Goal: Information Seeking & Learning: Learn about a topic

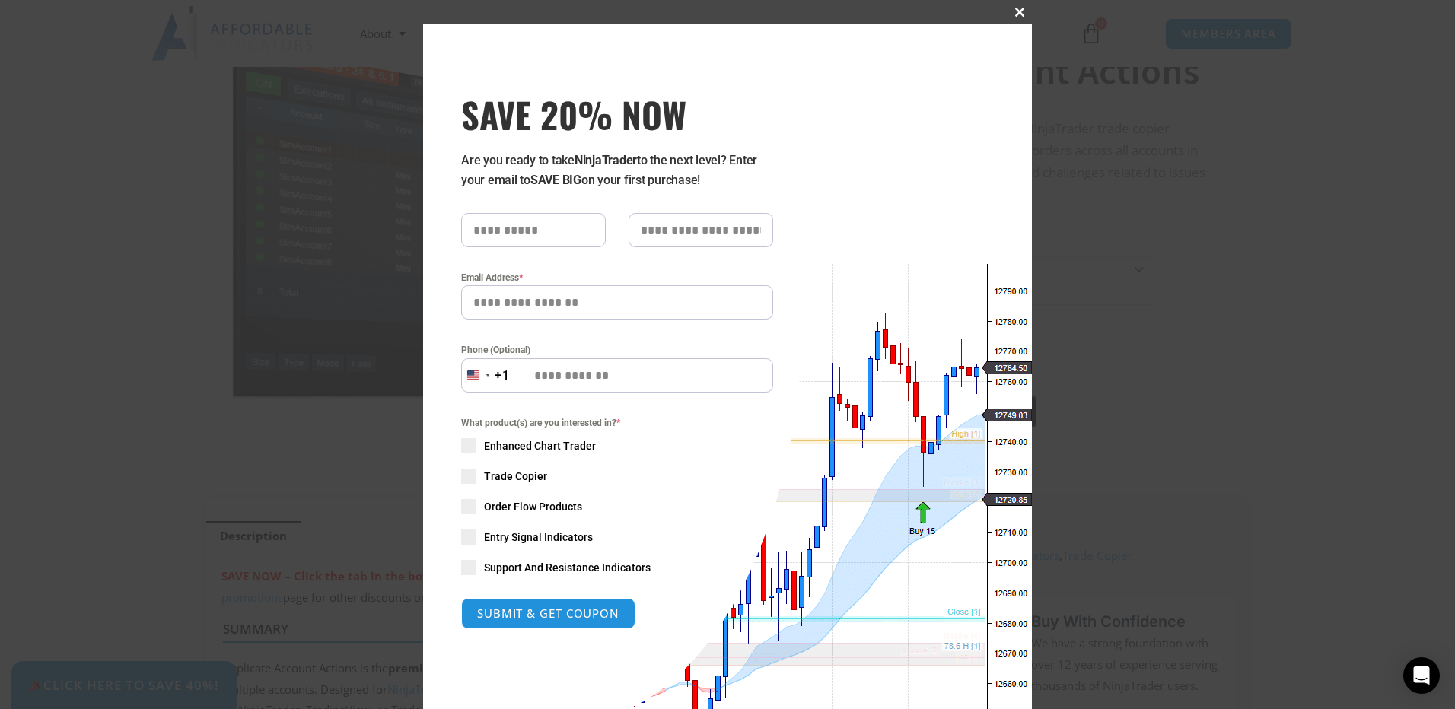
click at [1017, 7] on button "Close this module" at bounding box center [1019, 12] width 24 height 24
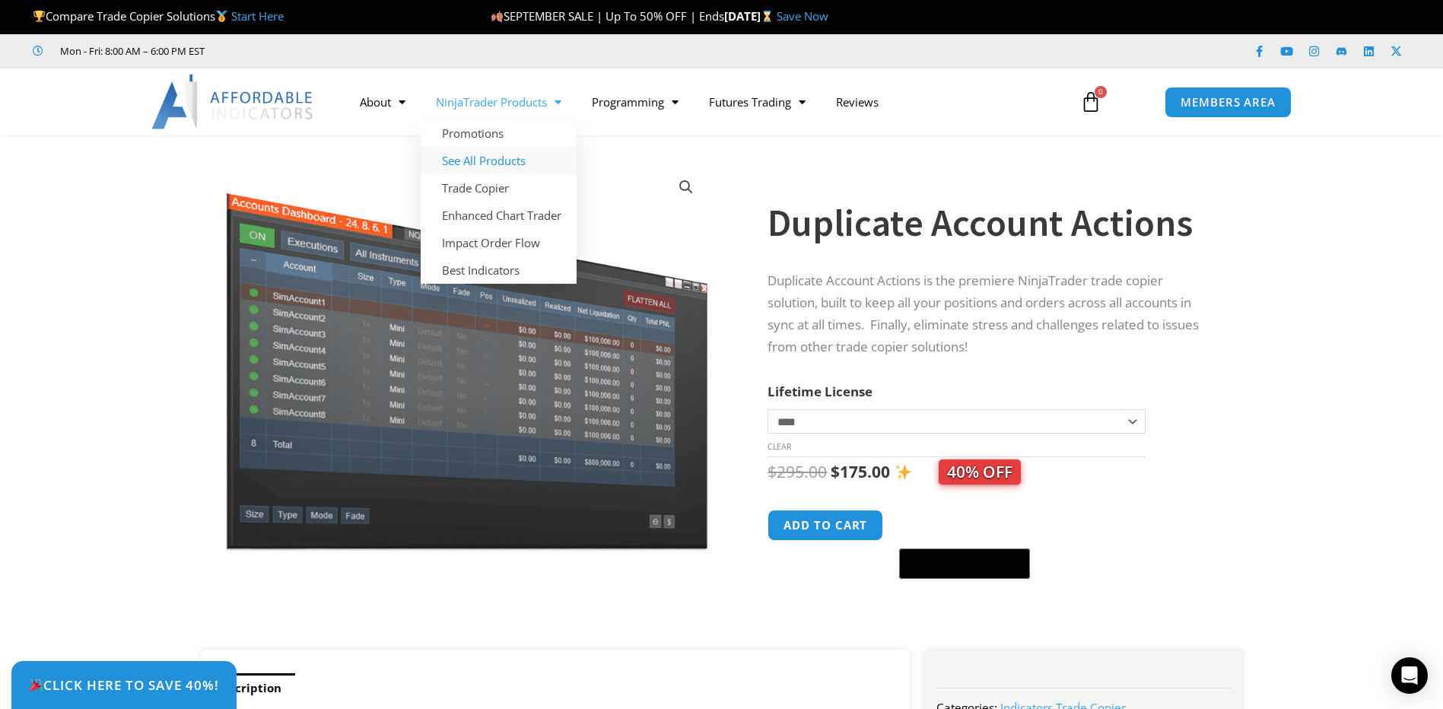
click at [523, 156] on link "See All Products" at bounding box center [499, 160] width 156 height 27
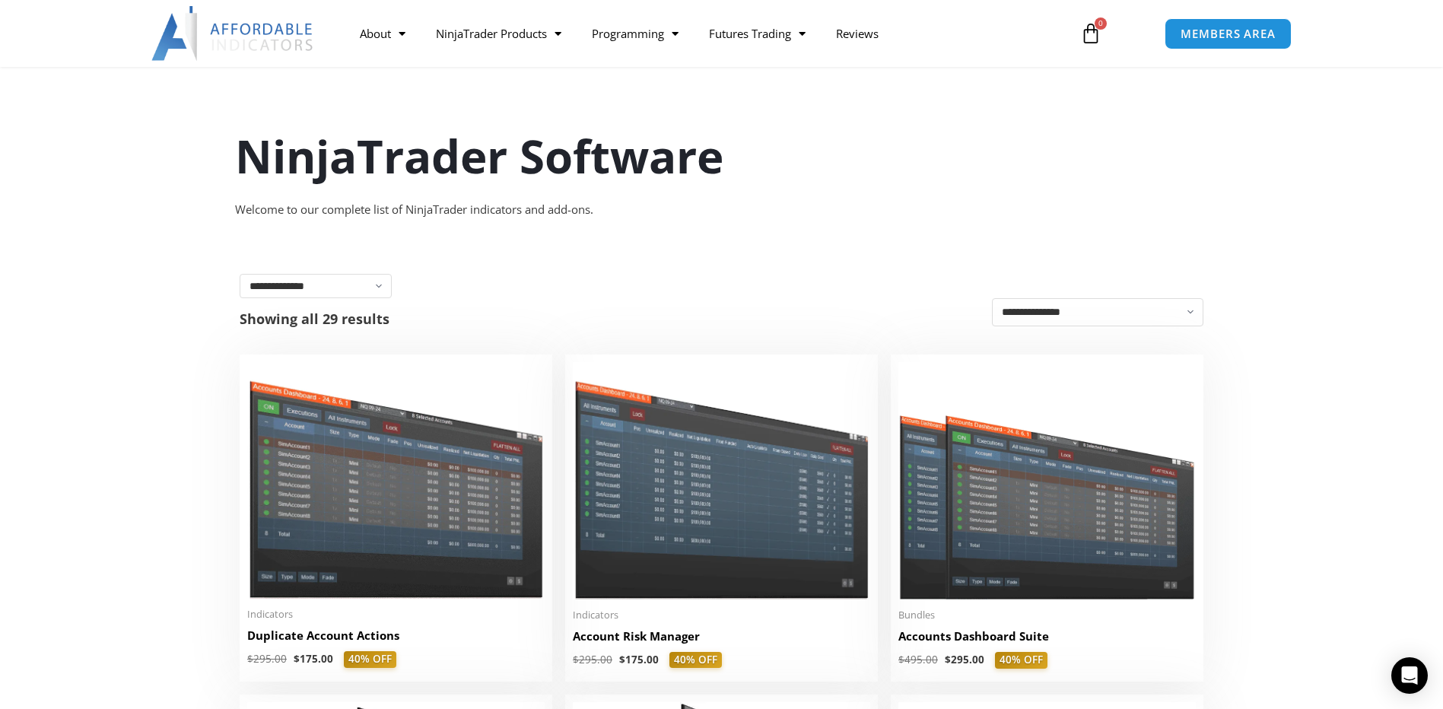
scroll to position [228, 0]
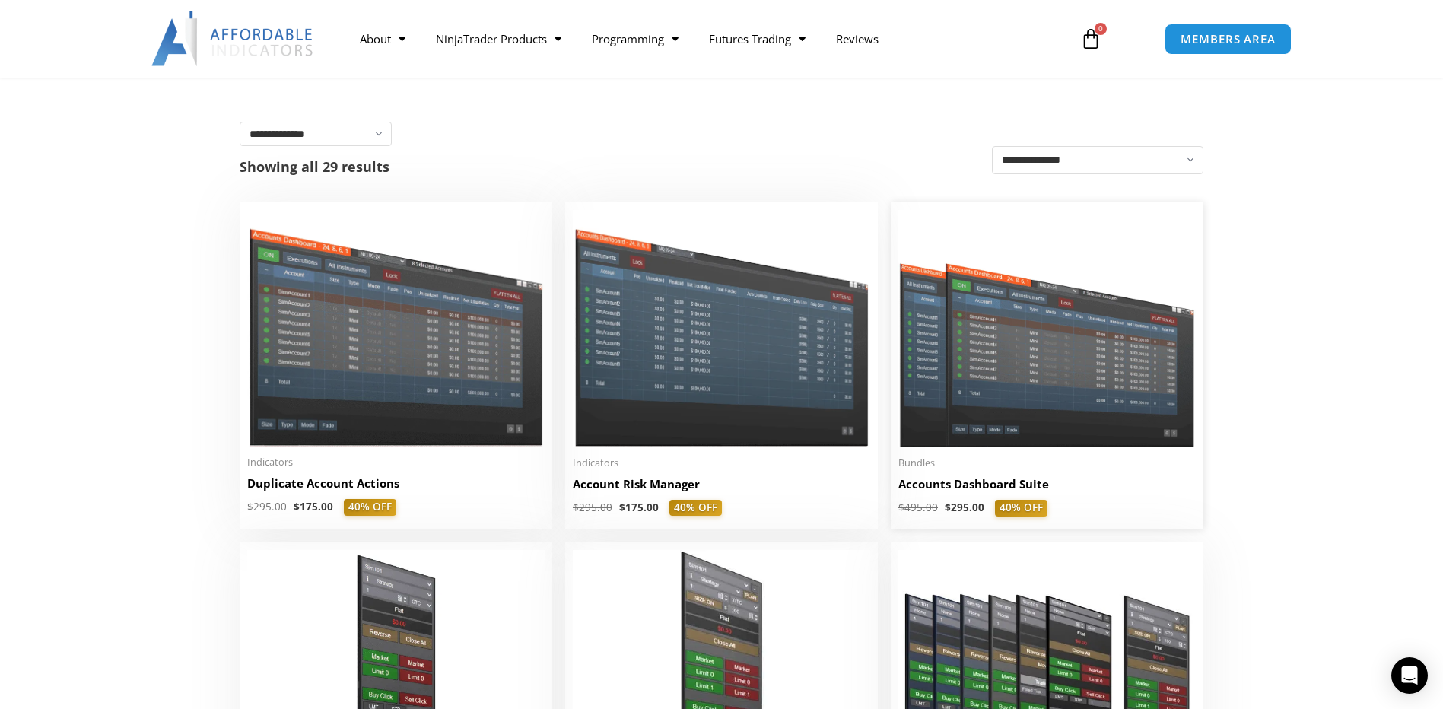
click at [1029, 386] on img at bounding box center [1046, 328] width 297 height 237
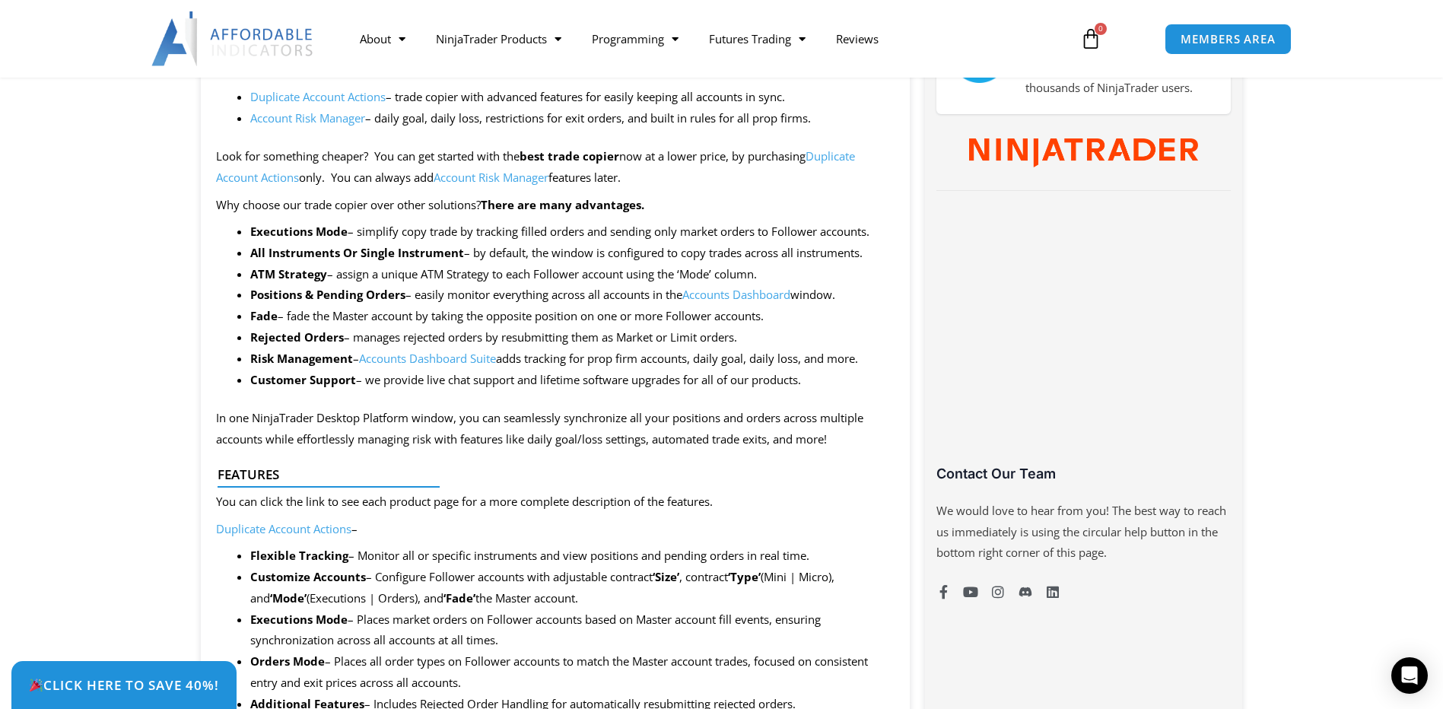
scroll to position [837, 0]
